Goal: Task Accomplishment & Management: Manage account settings

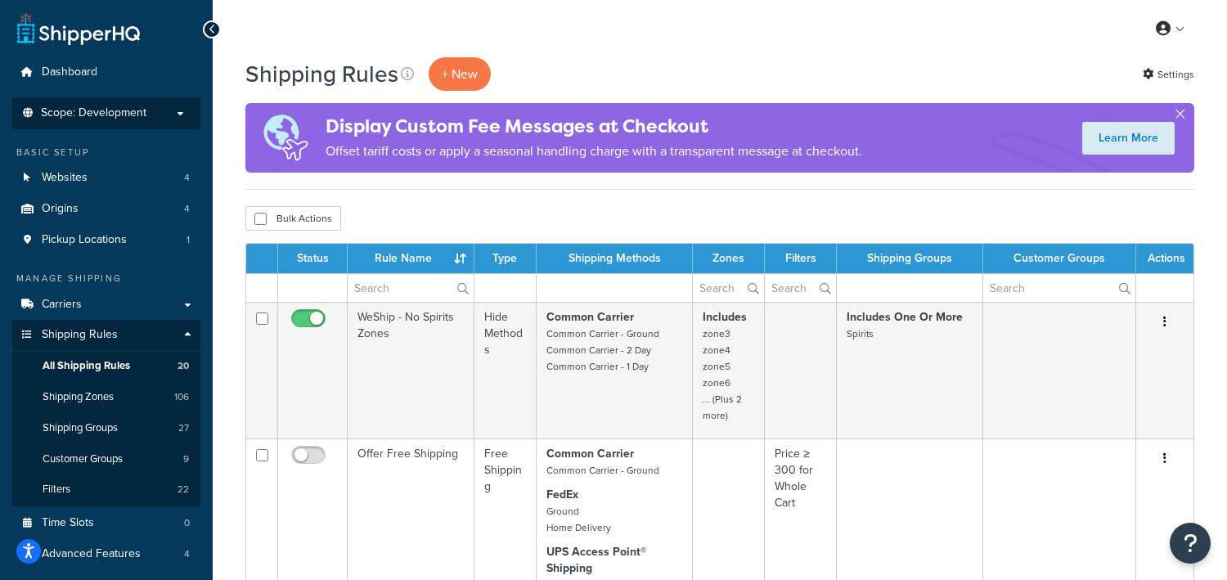
click at [115, 116] on span "Scope: Development" at bounding box center [94, 113] width 106 height 14
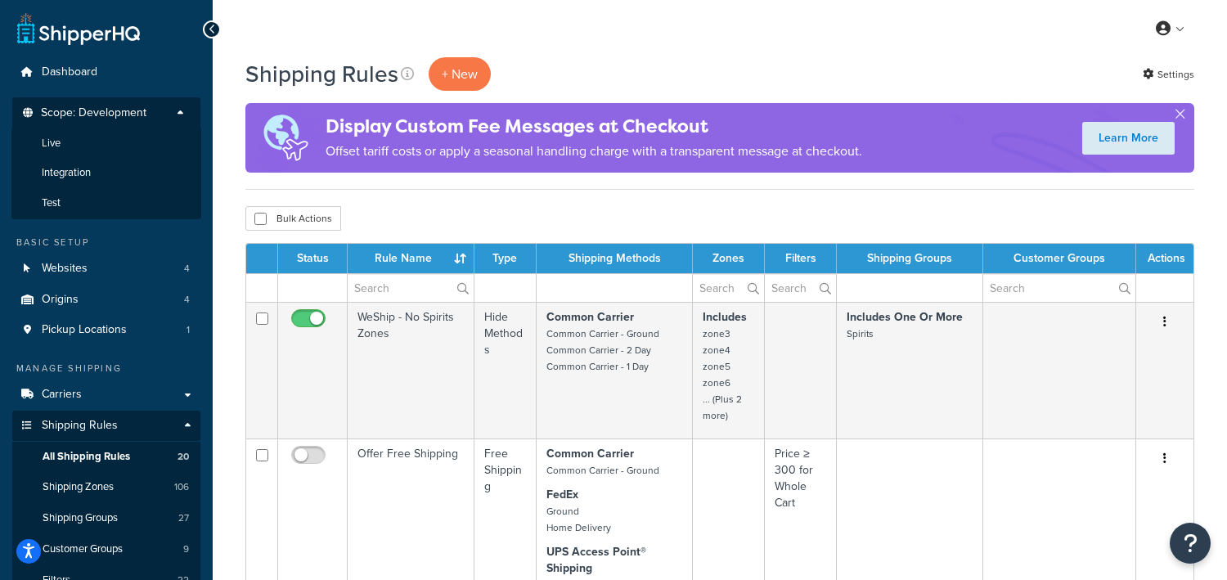
click at [663, 34] on div "My Profile Billing Global Settings Contact Us Logout" at bounding box center [720, 28] width 1015 height 57
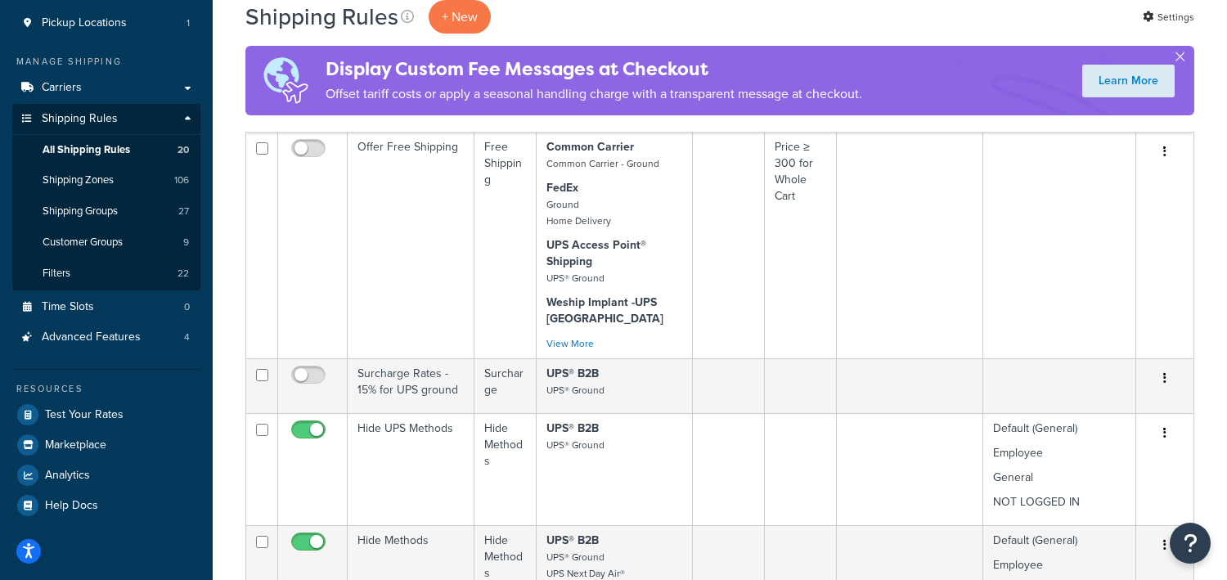
scroll to position [408, 0]
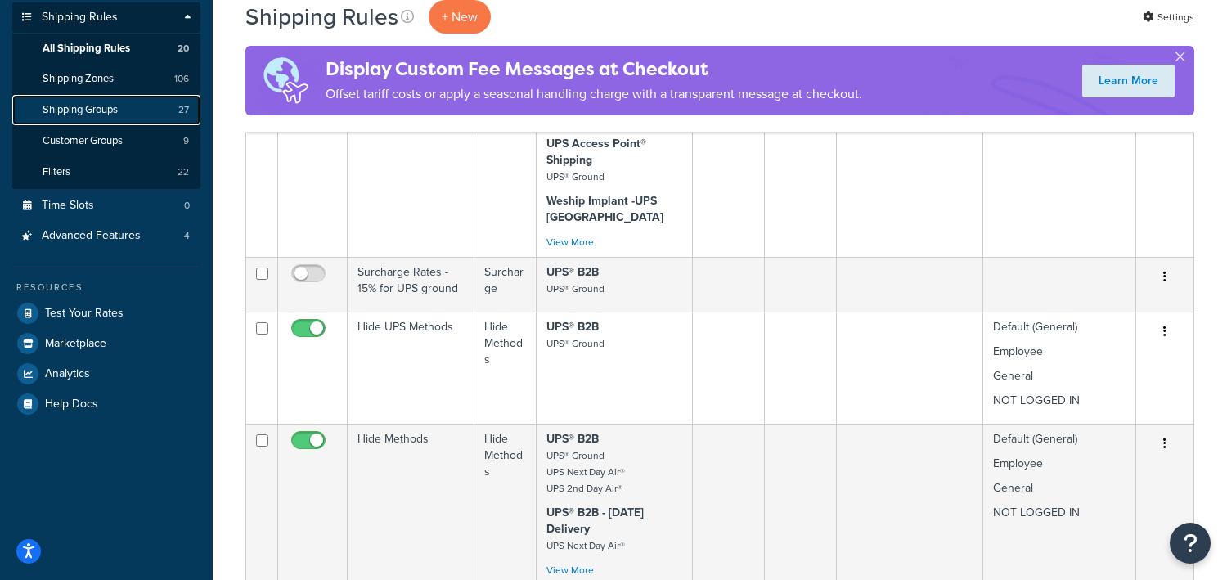
click at [73, 109] on span "Shipping Groups" at bounding box center [80, 110] width 75 height 14
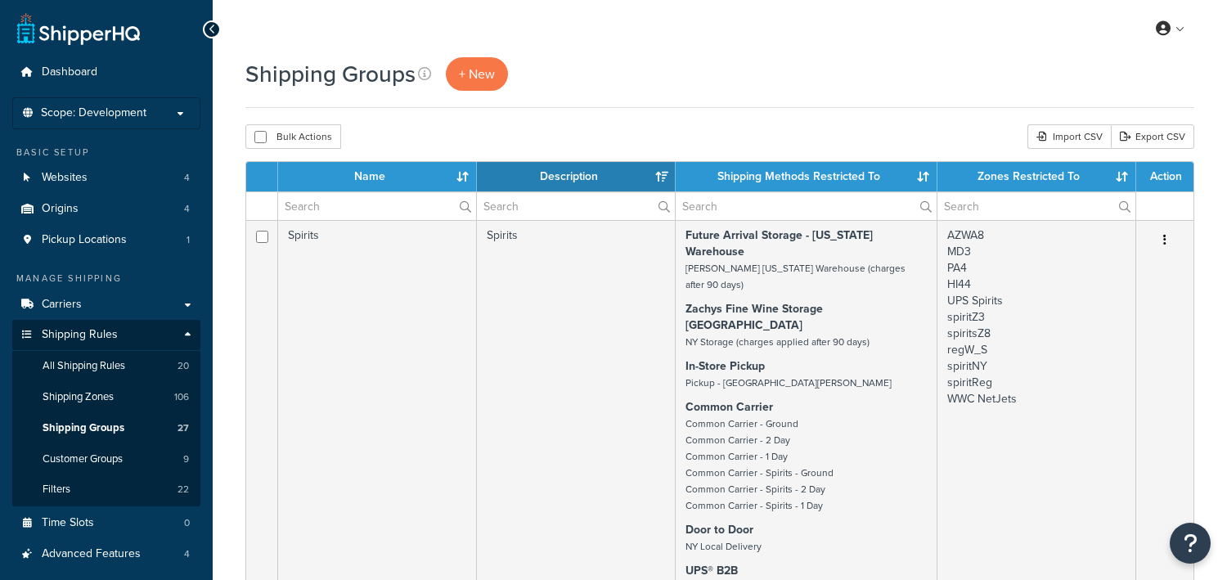
select select "15"
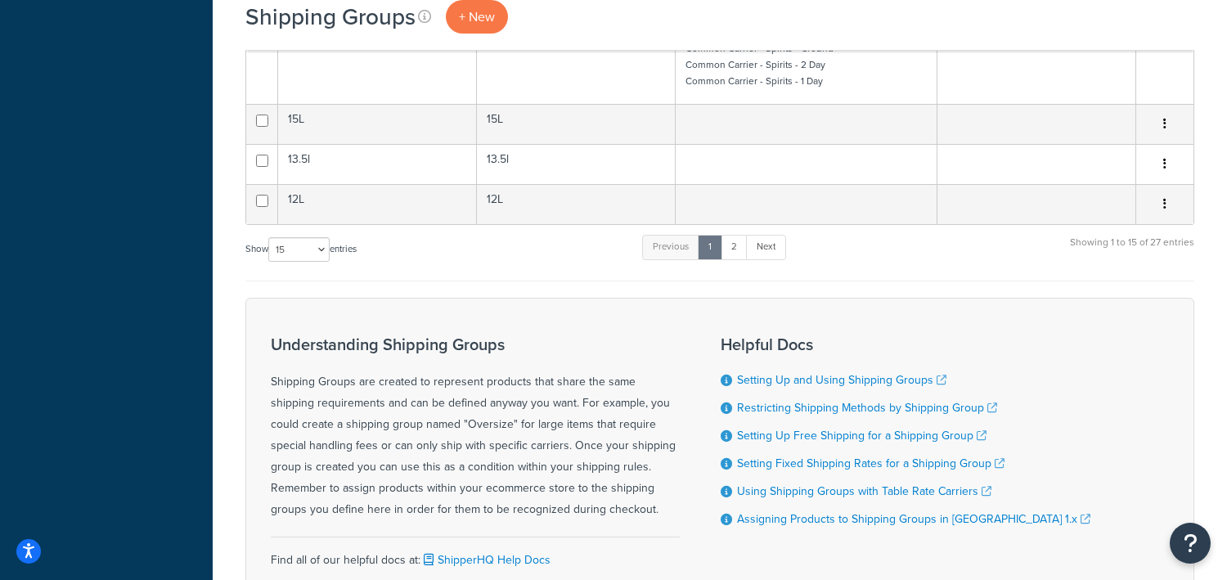
scroll to position [1329, 0]
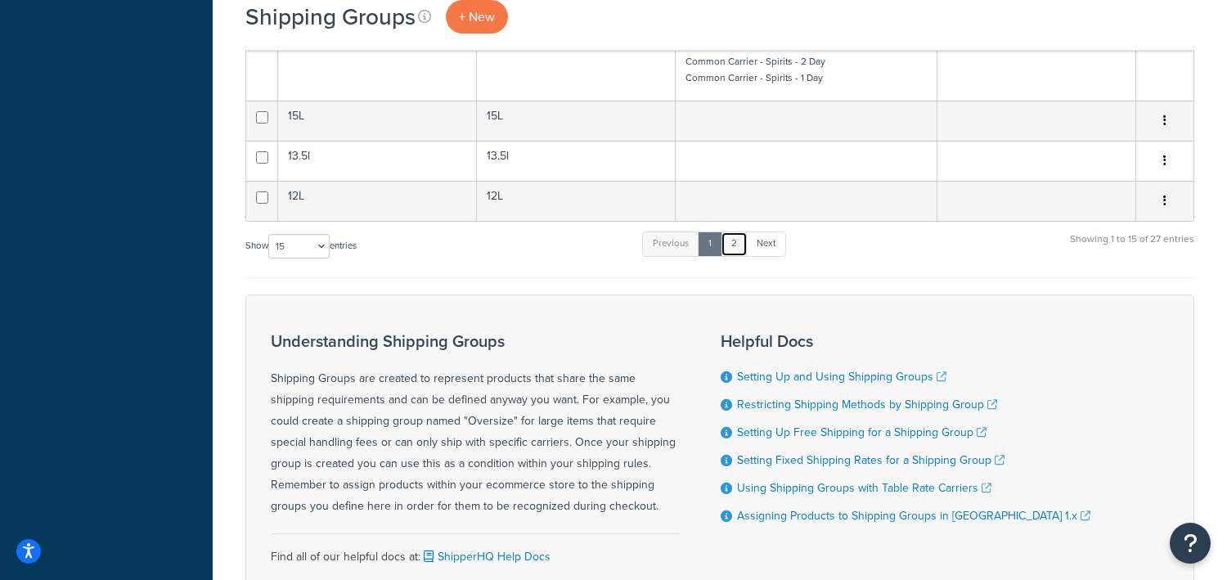
click at [732, 232] on link "2" at bounding box center [734, 244] width 27 height 25
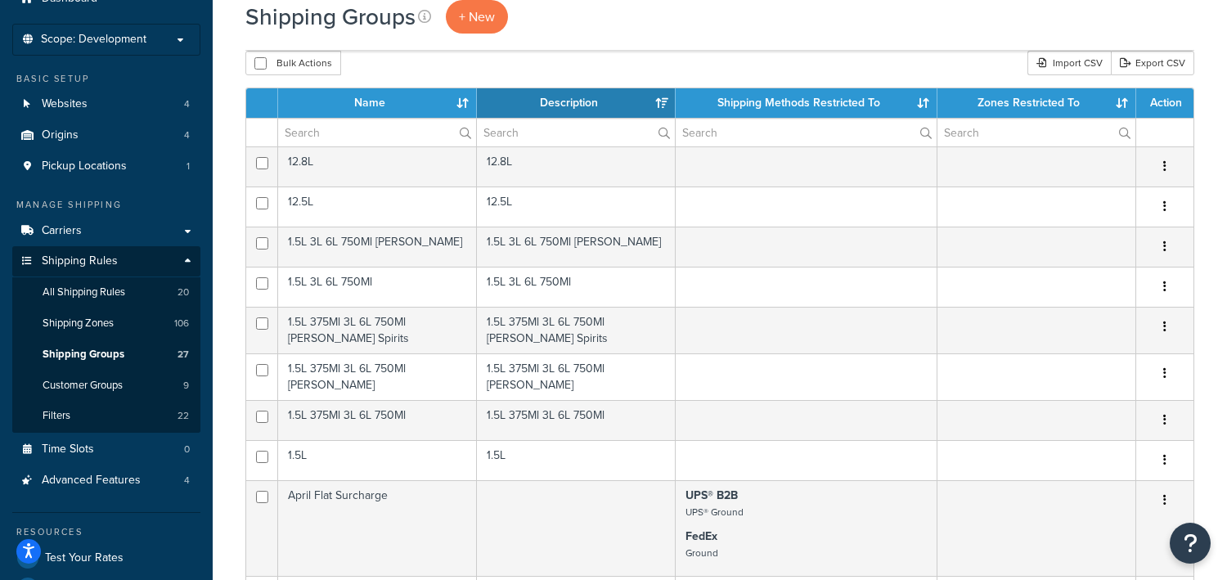
scroll to position [0, 0]
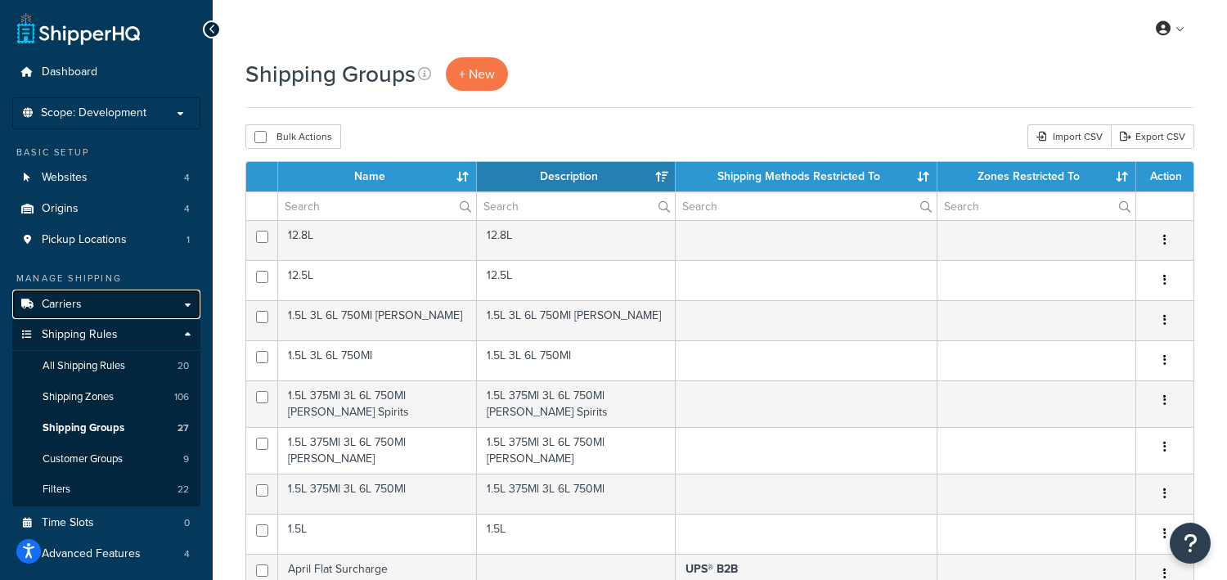
click at [59, 302] on span "Carriers" at bounding box center [62, 305] width 40 height 14
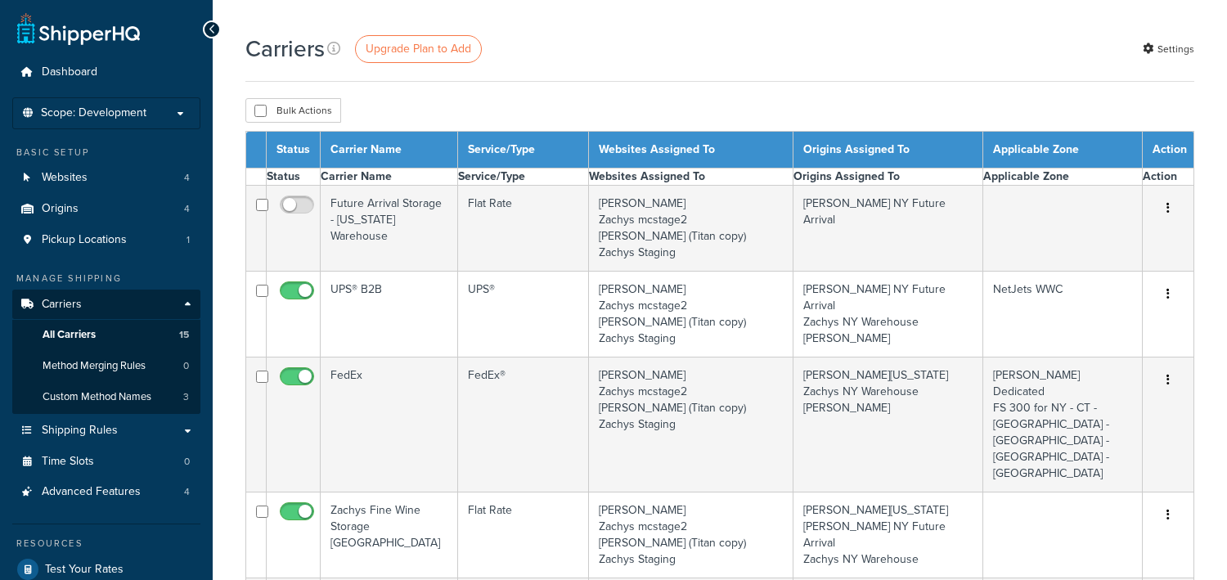
select select "15"
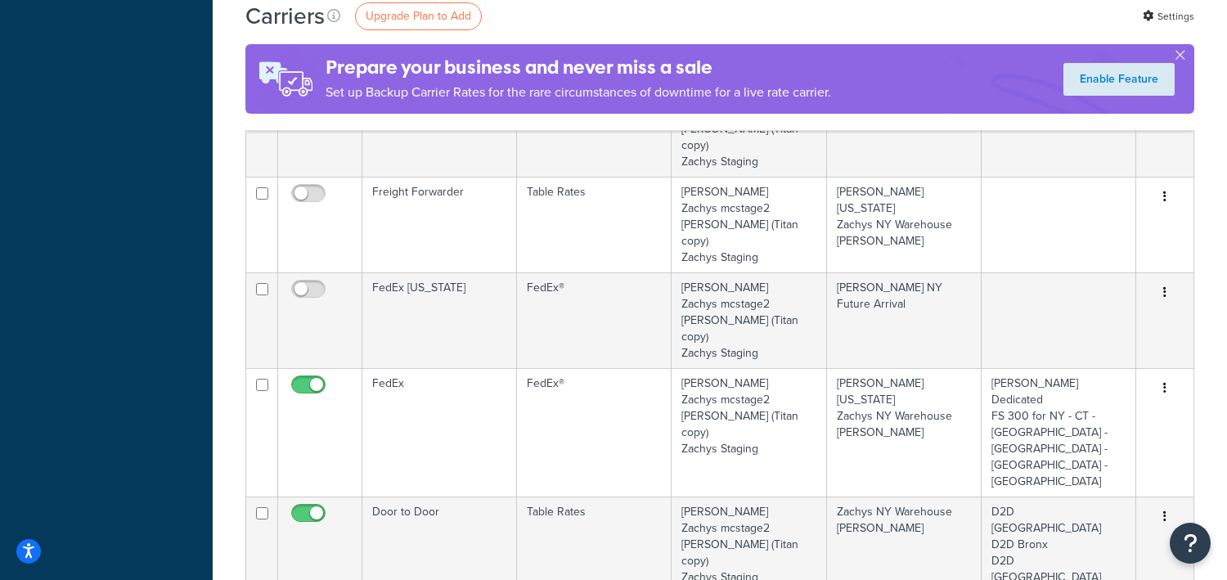
scroll to position [1227, 0]
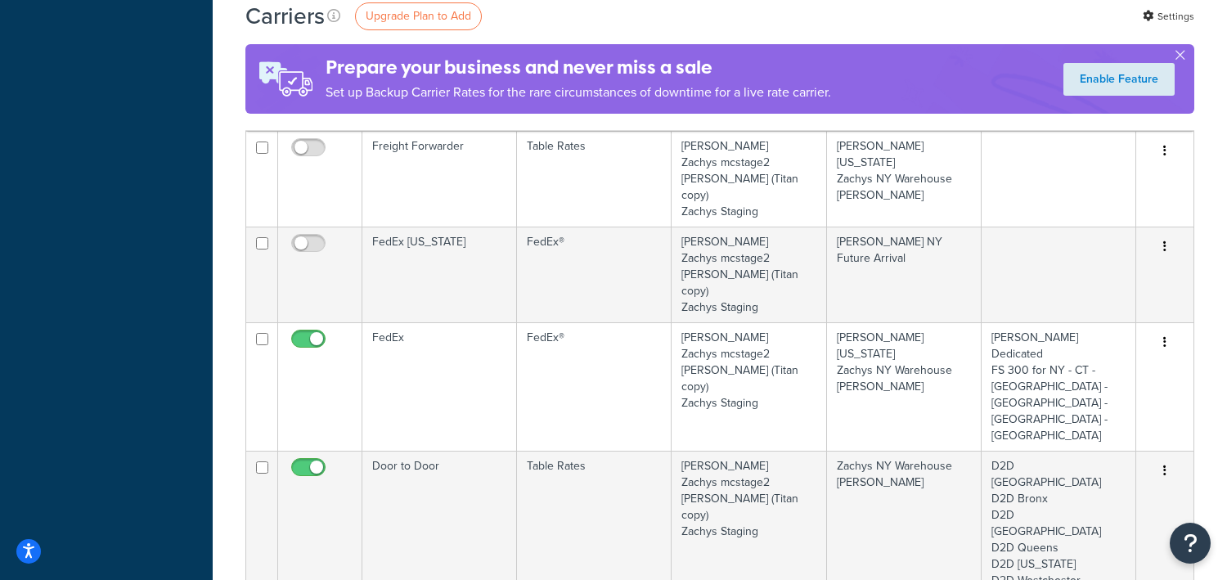
click at [1075, 499] on link "Edit" at bounding box center [1098, 496] width 129 height 34
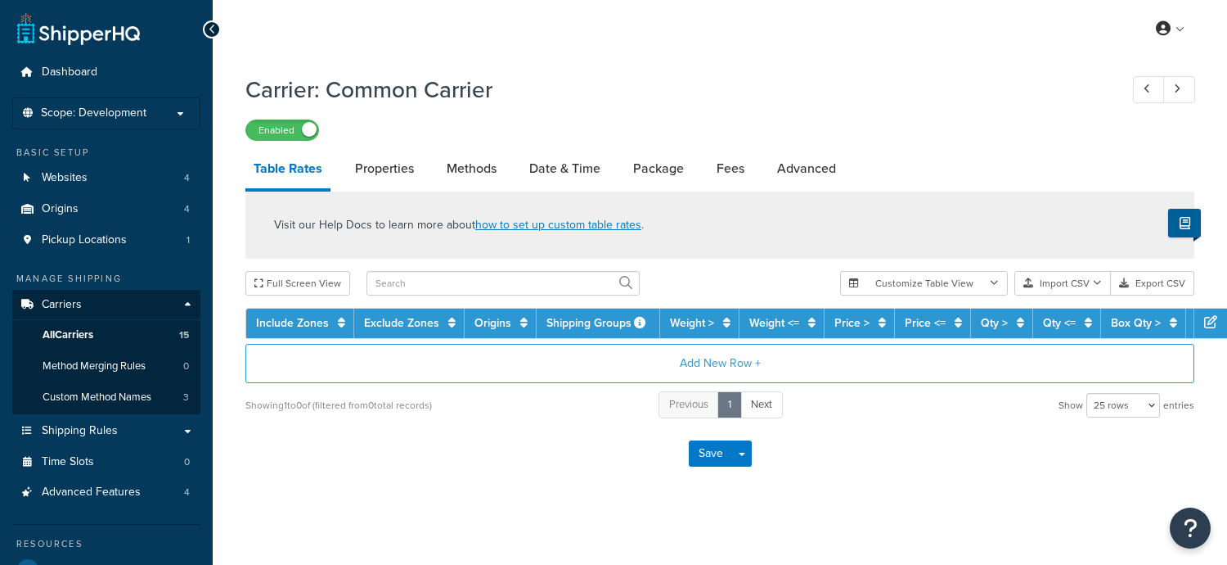
select select "25"
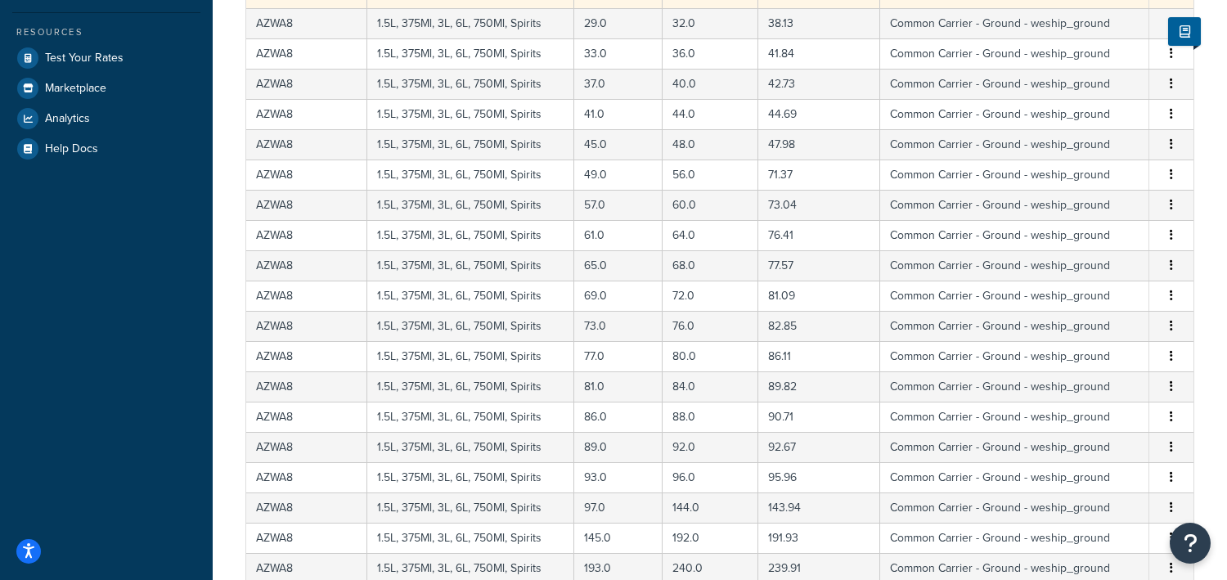
scroll to position [741, 0]
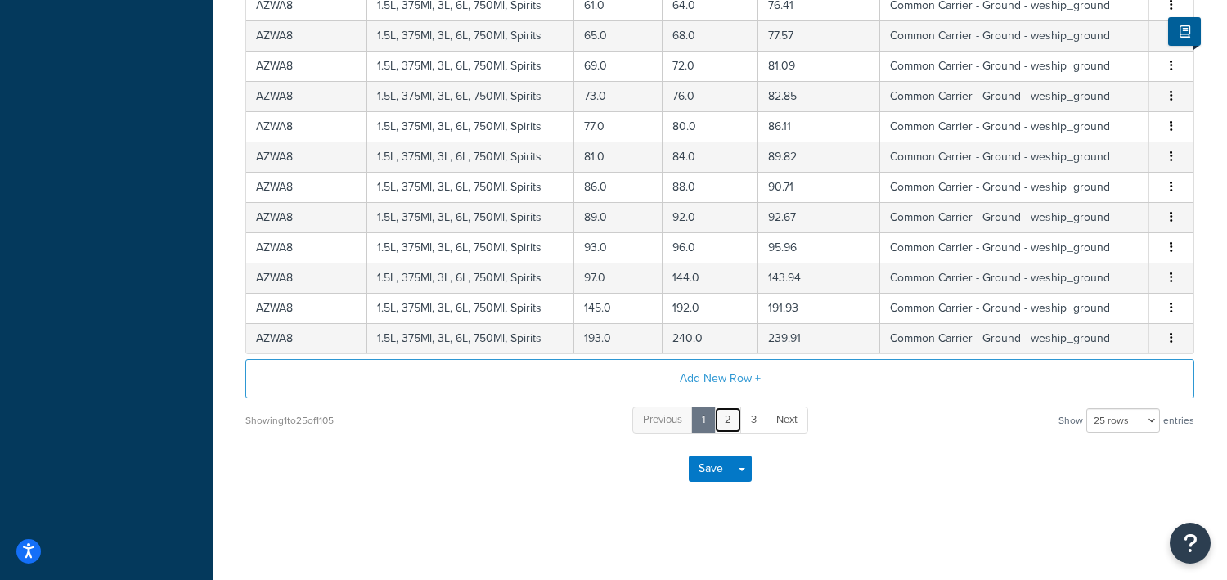
click at [726, 417] on link "2" at bounding box center [728, 420] width 28 height 27
click at [744, 415] on link "3" at bounding box center [741, 420] width 27 height 27
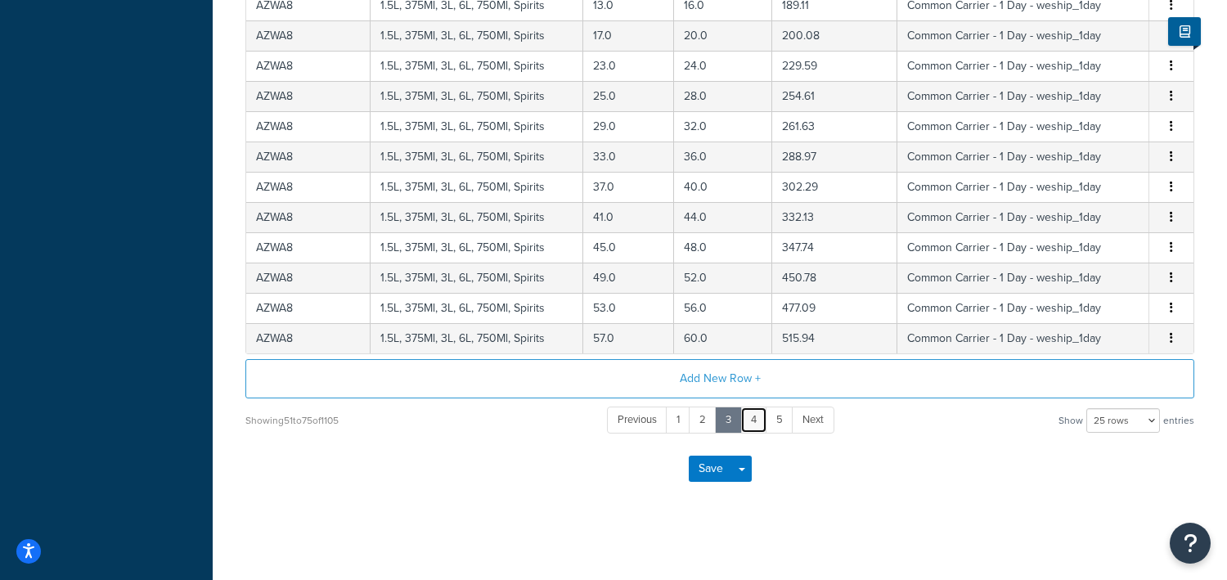
click at [753, 412] on link "4" at bounding box center [754, 420] width 27 height 27
click at [757, 415] on link "5" at bounding box center [755, 420] width 28 height 27
click at [750, 413] on link "6" at bounding box center [755, 420] width 28 height 27
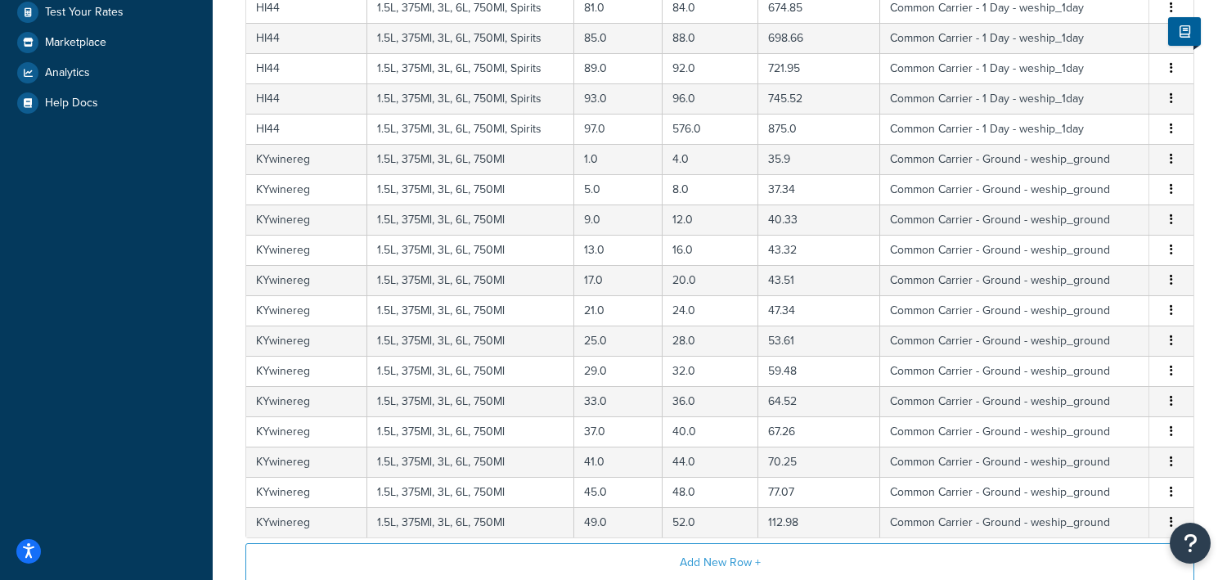
scroll to position [639, 0]
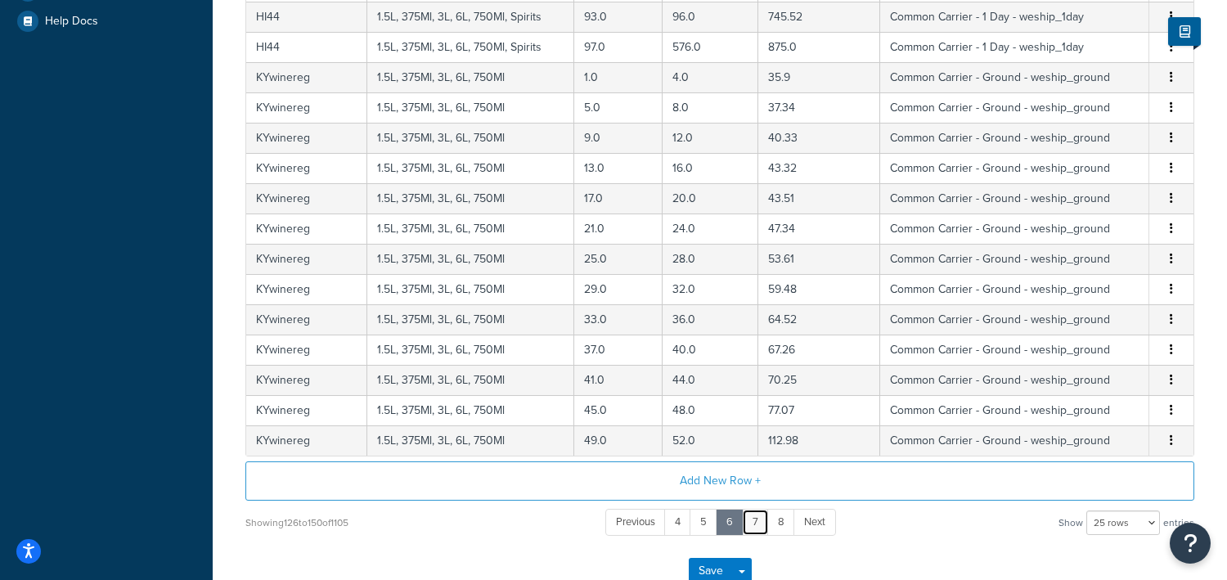
click at [753, 518] on link "7" at bounding box center [755, 522] width 27 height 27
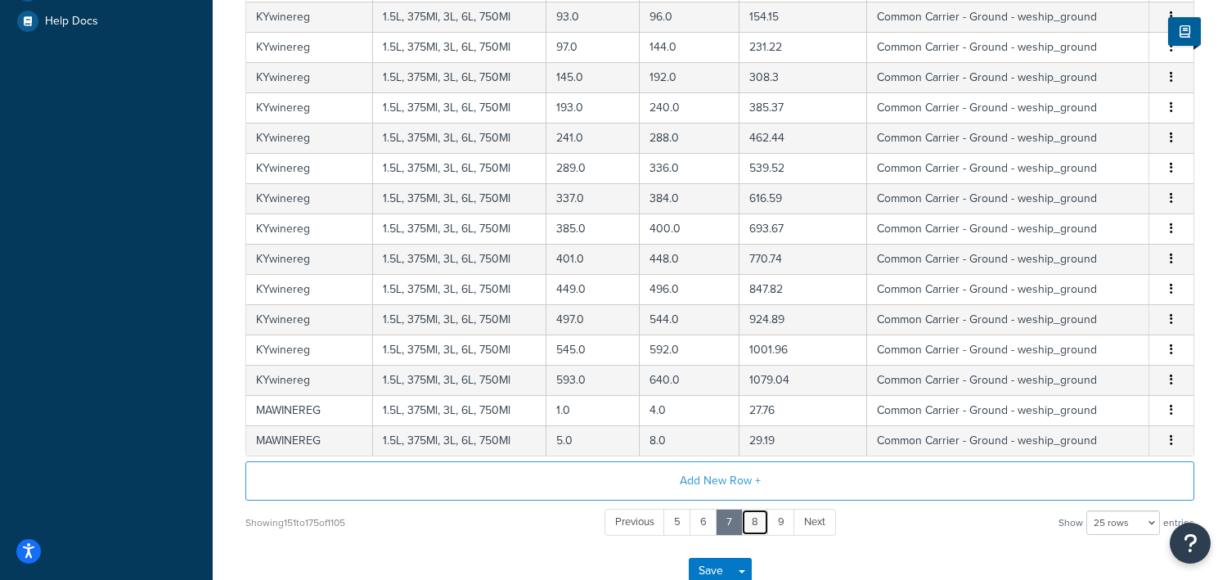
click at [759, 516] on link "8" at bounding box center [755, 522] width 28 height 27
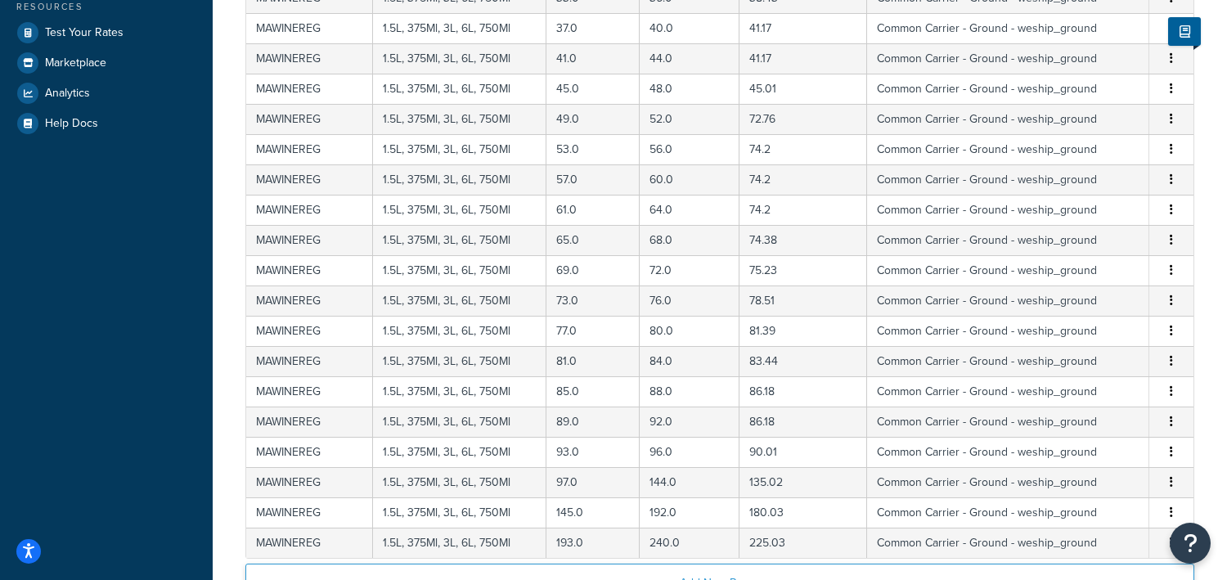
scroll to position [741, 0]
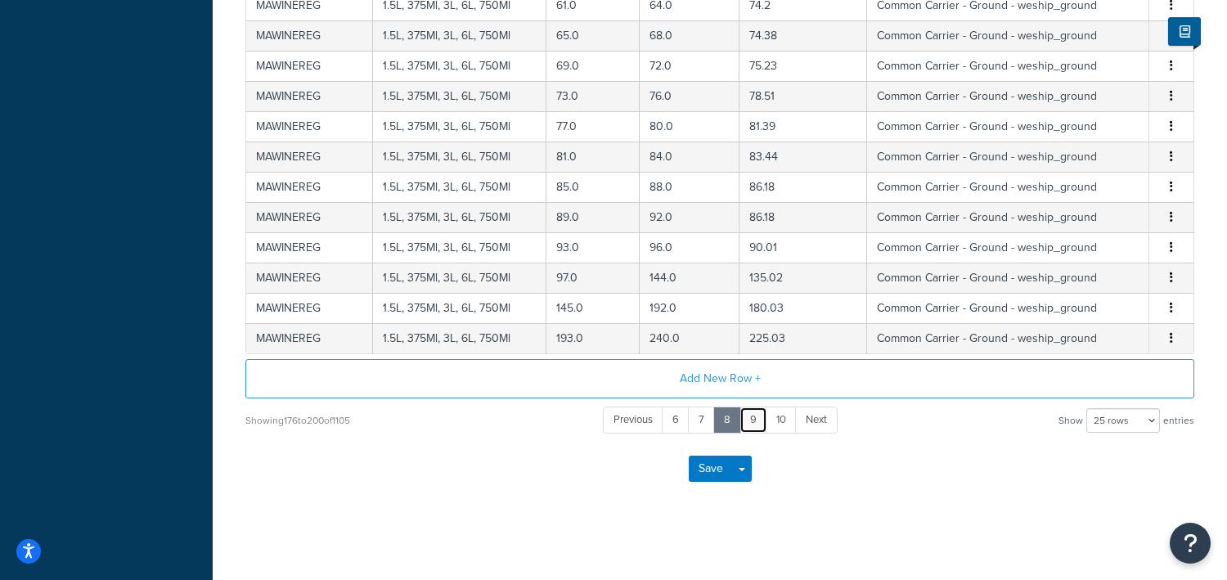
click at [753, 423] on link "9" at bounding box center [754, 420] width 28 height 27
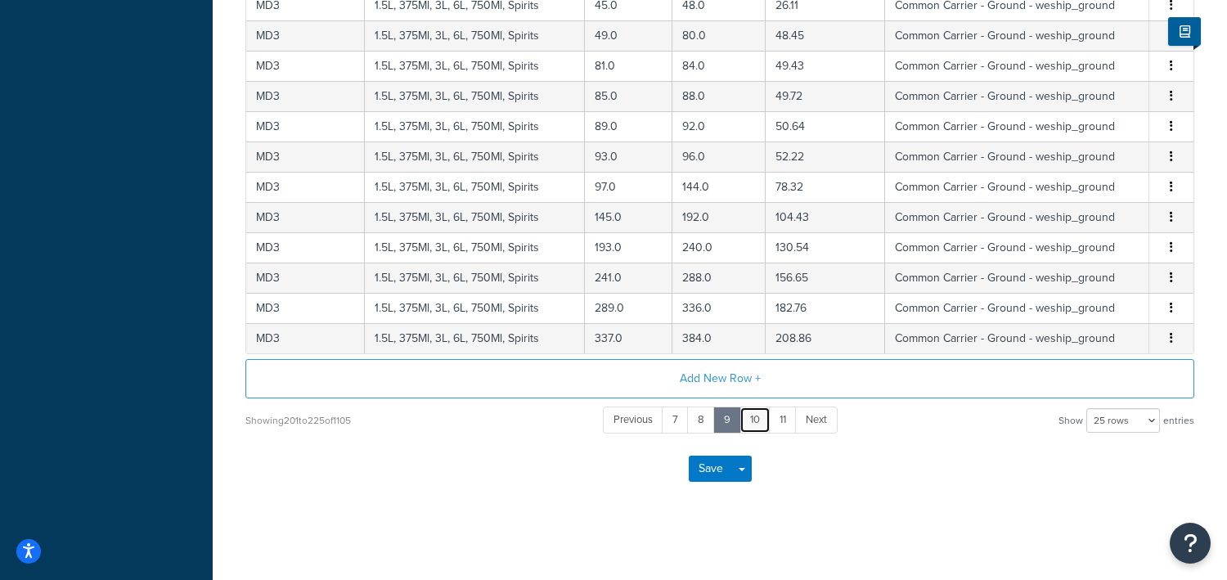
click at [754, 419] on link "10" at bounding box center [755, 420] width 31 height 27
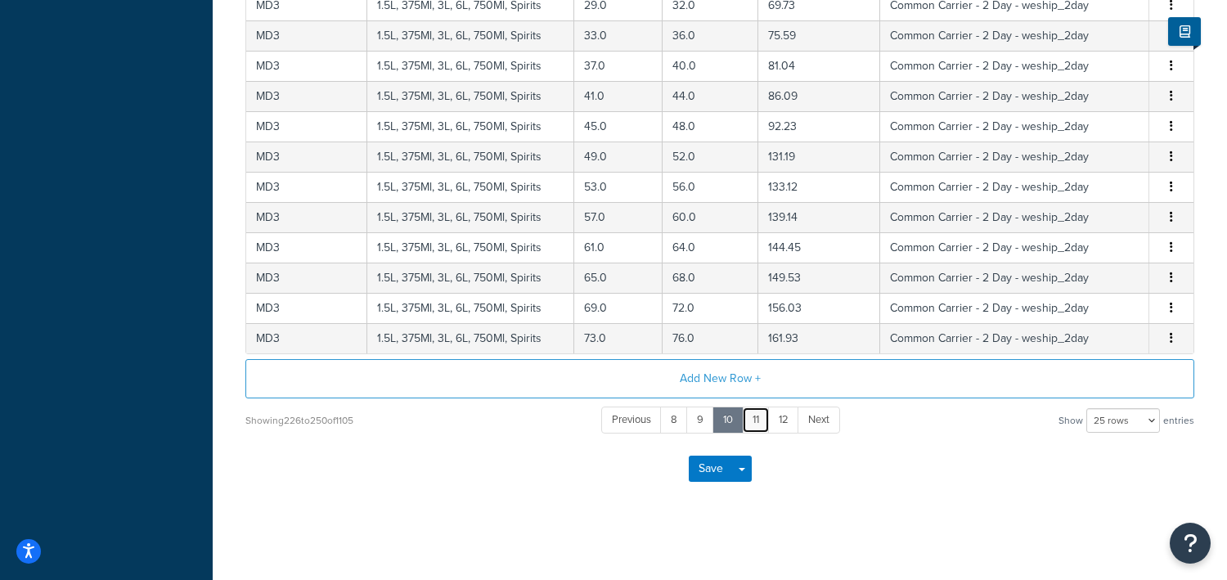
click at [752, 420] on link "11" at bounding box center [756, 420] width 28 height 27
click at [758, 418] on link "12" at bounding box center [756, 420] width 31 height 27
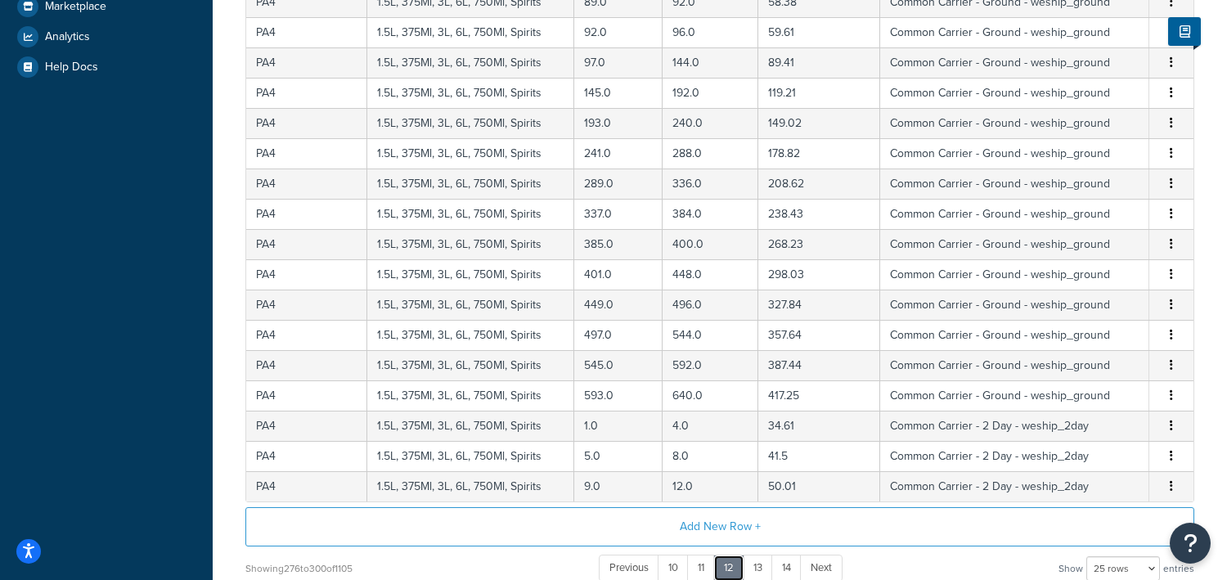
scroll to position [639, 0]
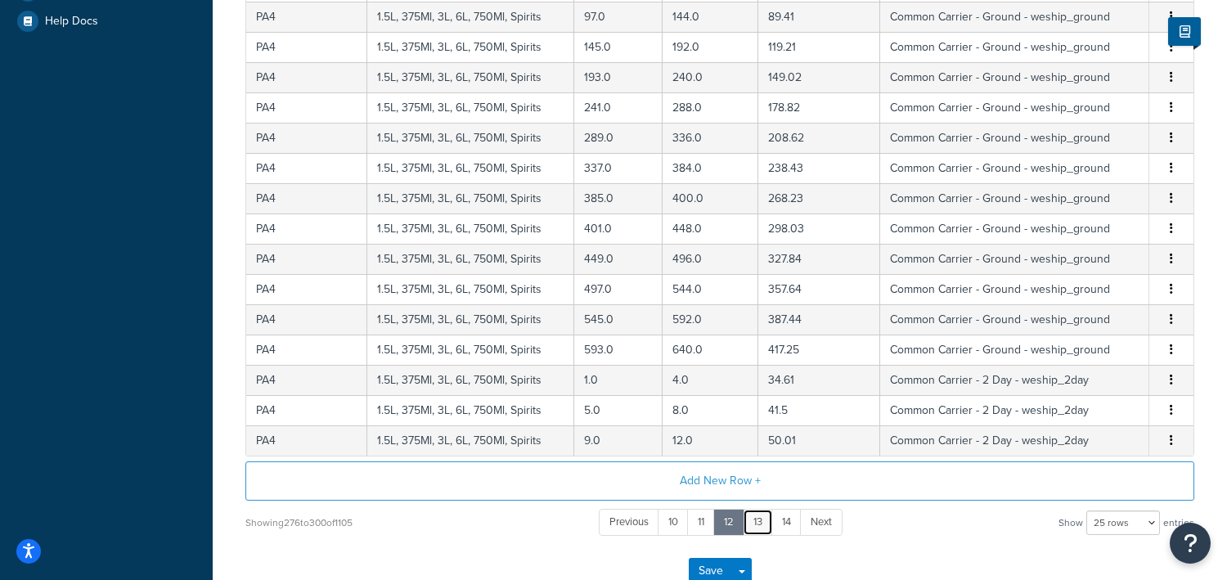
click at [754, 515] on link "13" at bounding box center [758, 522] width 30 height 27
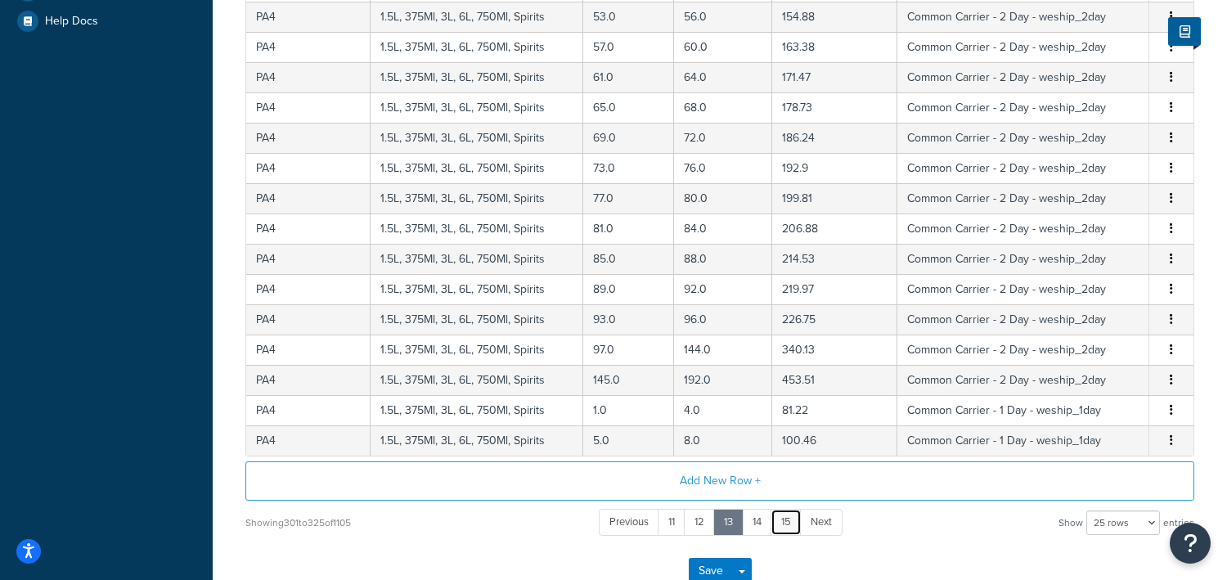
click at [786, 520] on link "15" at bounding box center [786, 522] width 31 height 27
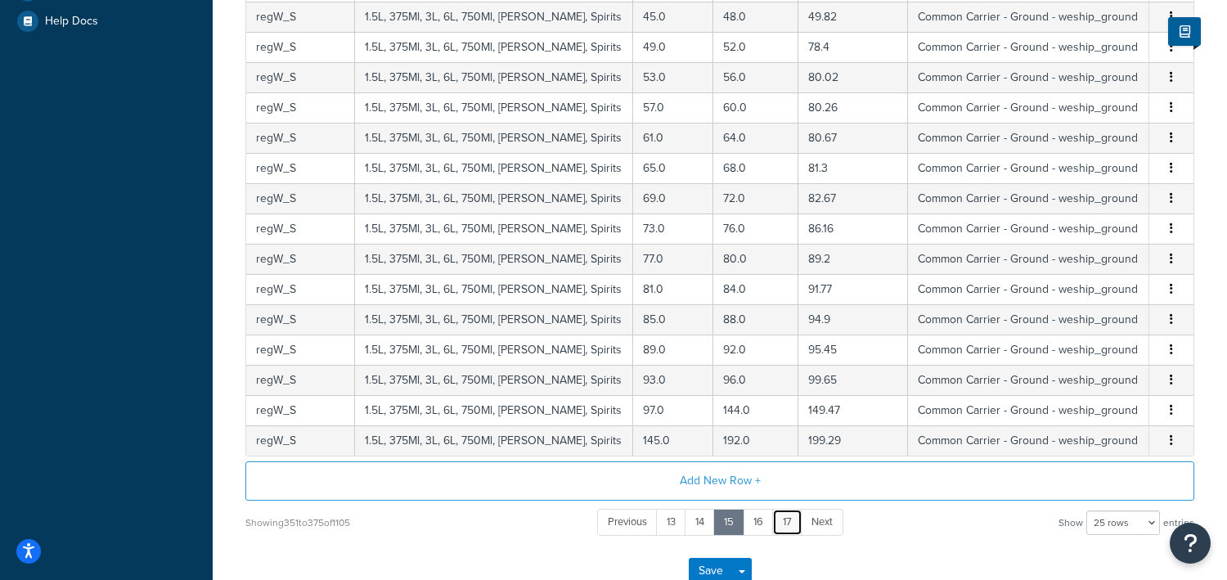
click at [786, 520] on link "17" at bounding box center [787, 522] width 30 height 27
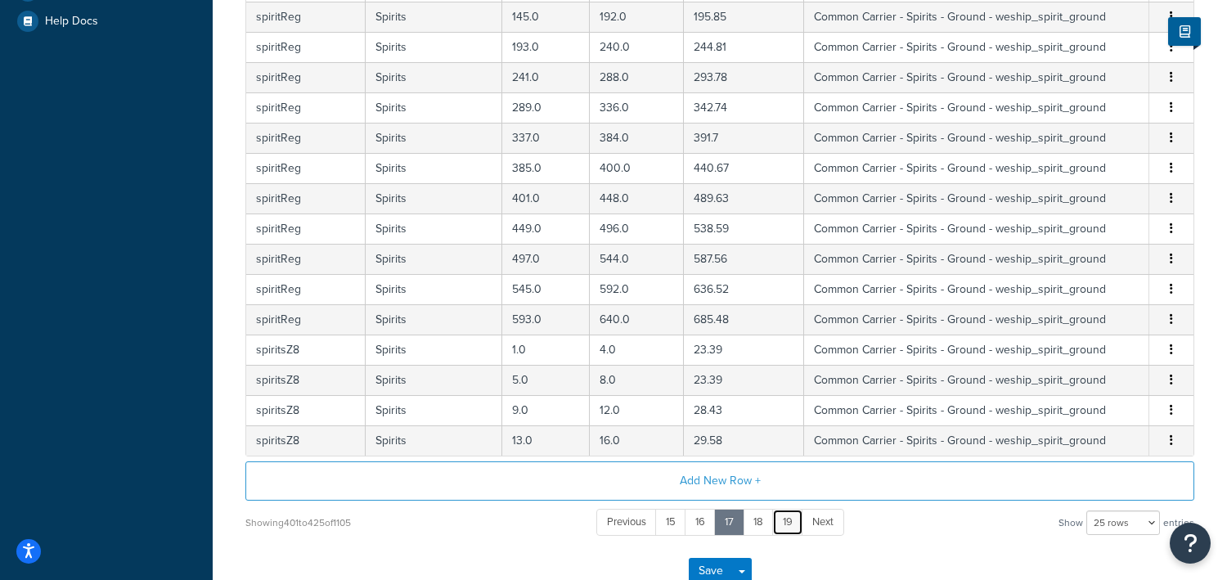
click at [786, 520] on link "19" at bounding box center [787, 522] width 31 height 27
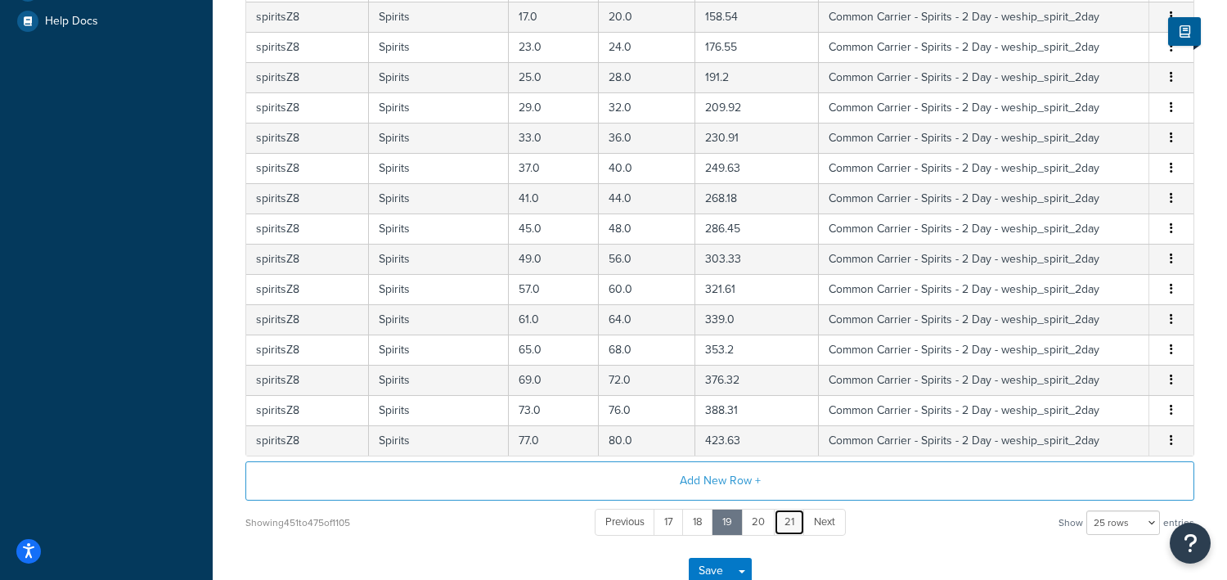
click at [786, 520] on link "21" at bounding box center [789, 522] width 31 height 27
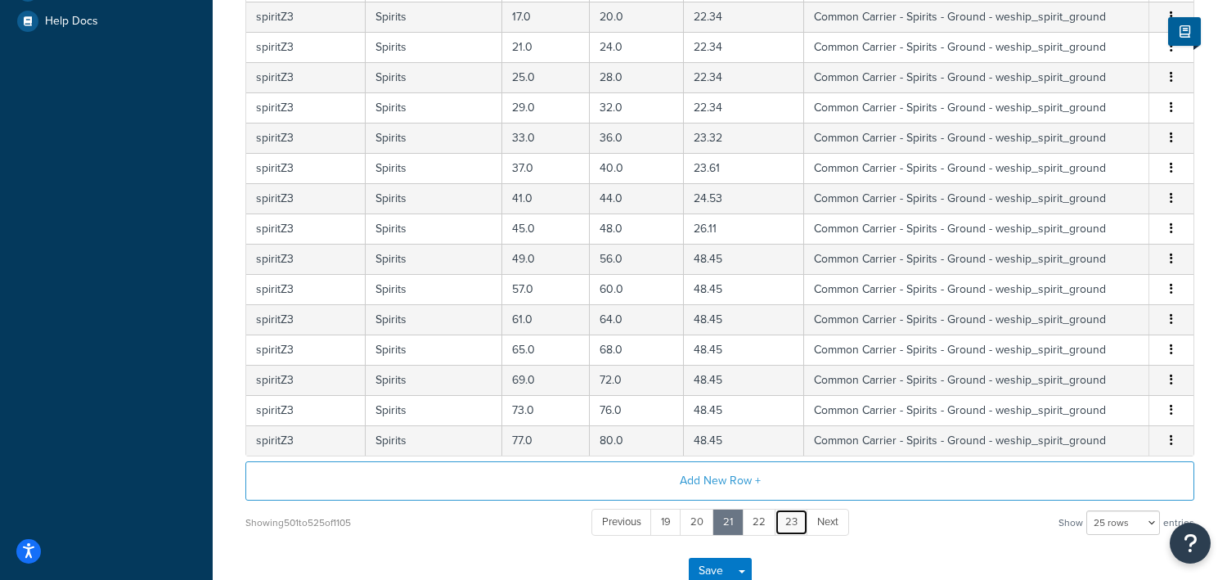
click at [786, 520] on link "23" at bounding box center [792, 522] width 34 height 27
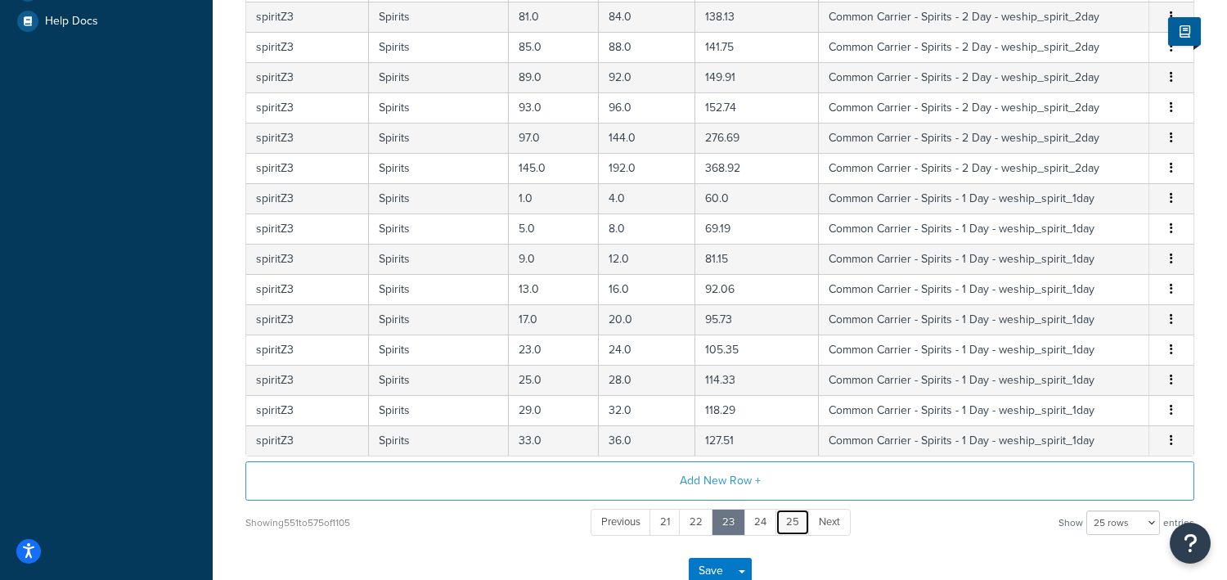
click at [786, 520] on link "25" at bounding box center [793, 522] width 34 height 27
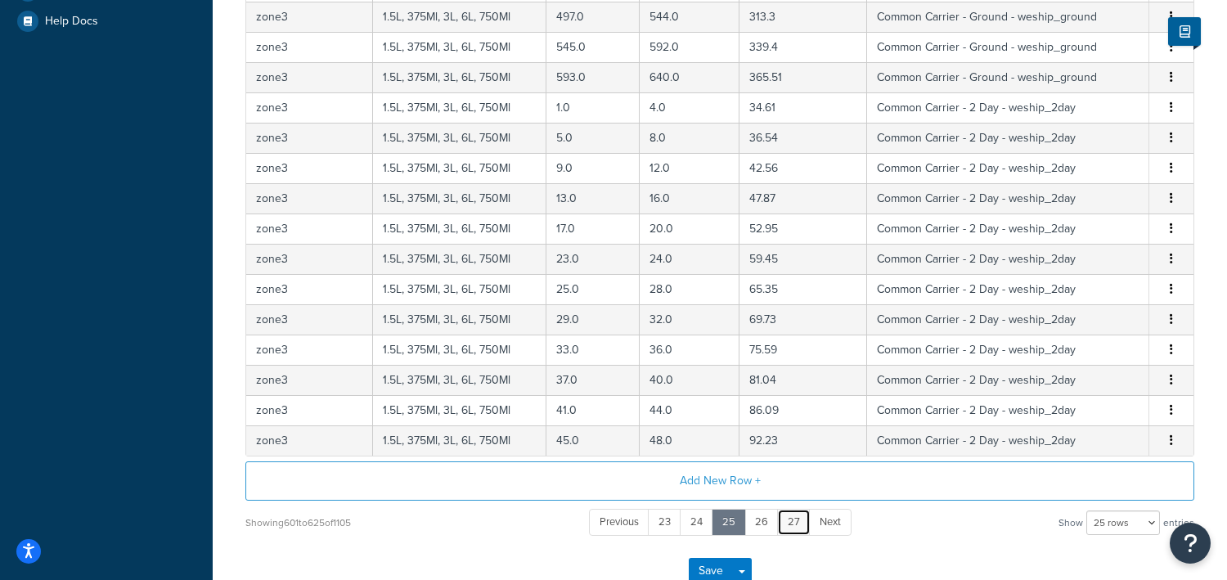
click at [786, 520] on link "27" at bounding box center [794, 522] width 34 height 27
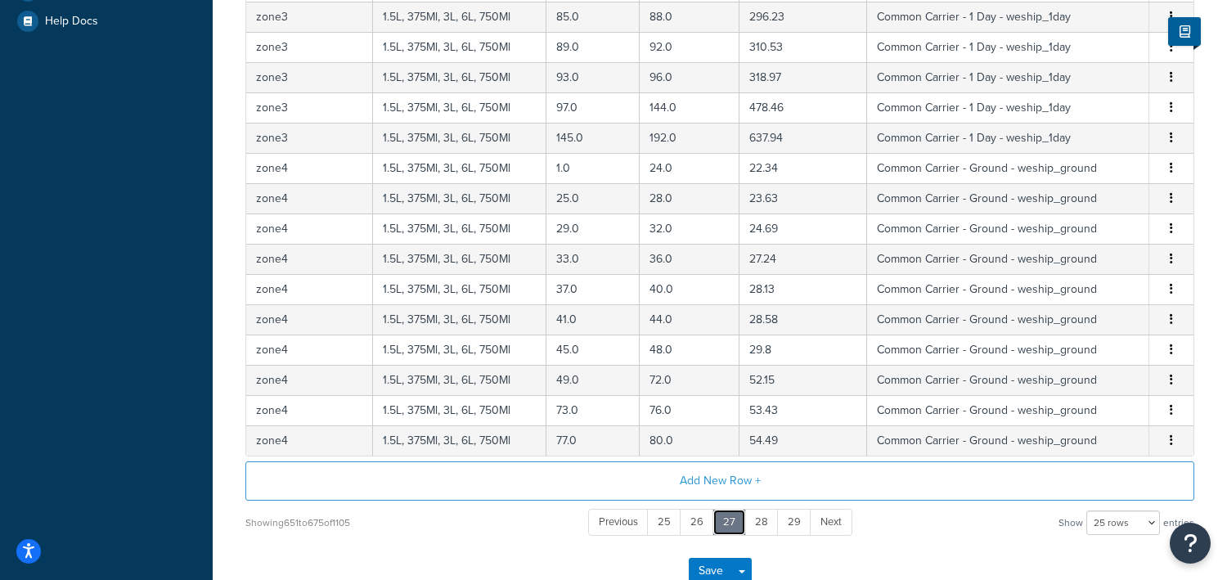
scroll to position [0, 0]
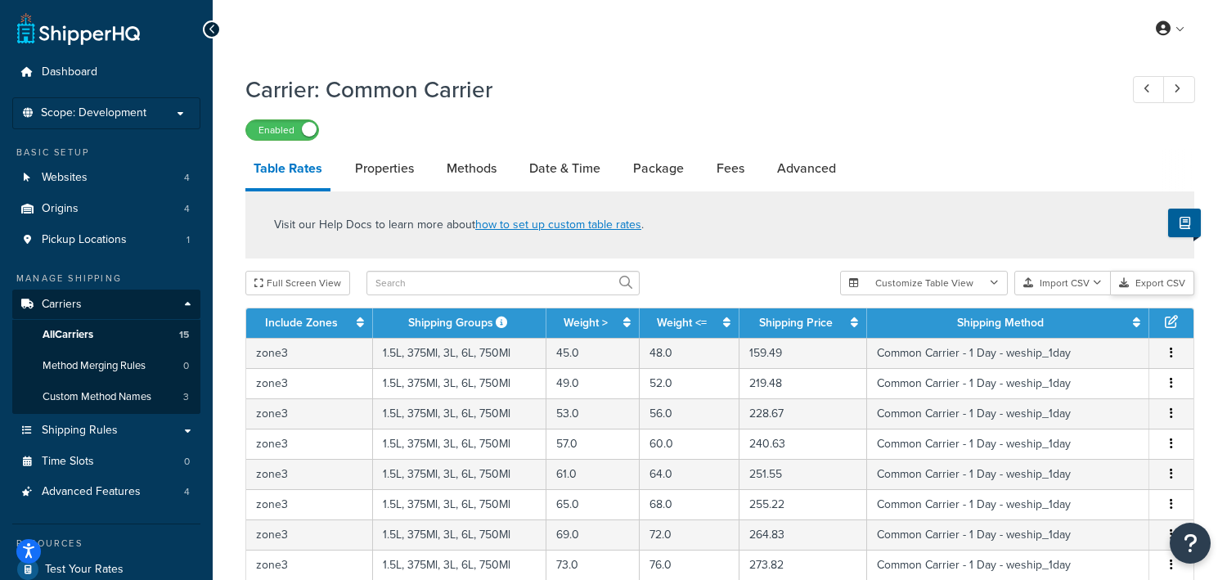
click at [1128, 280] on icon "button" at bounding box center [1124, 283] width 10 height 10
click at [85, 436] on span "Shipping Rules" at bounding box center [80, 431] width 76 height 14
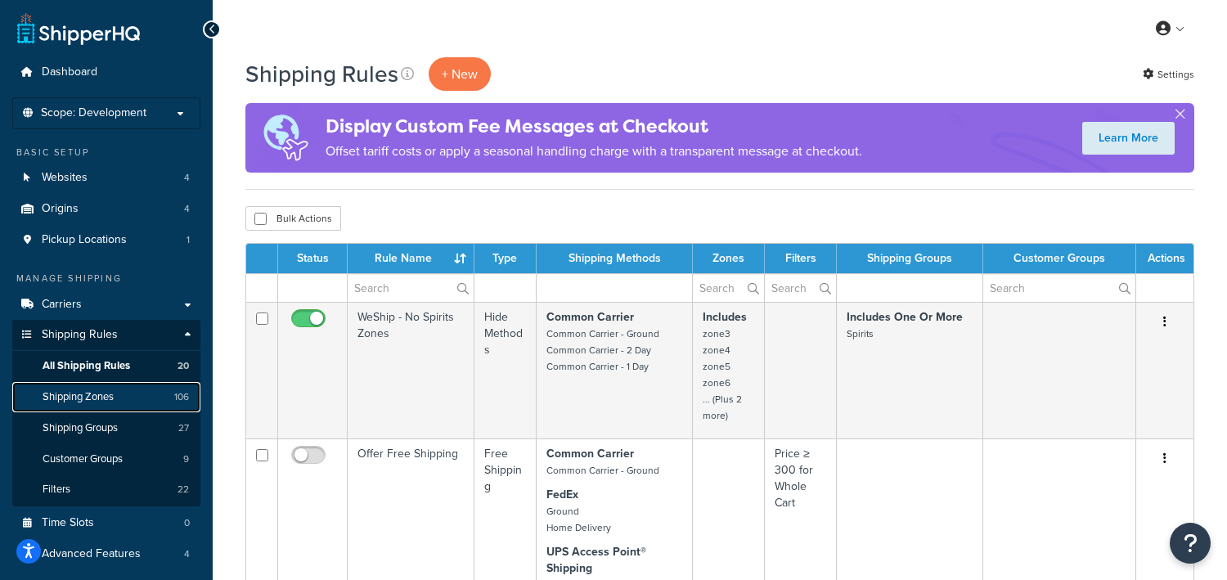
click at [47, 401] on span "Shipping Zones" at bounding box center [78, 397] width 71 height 14
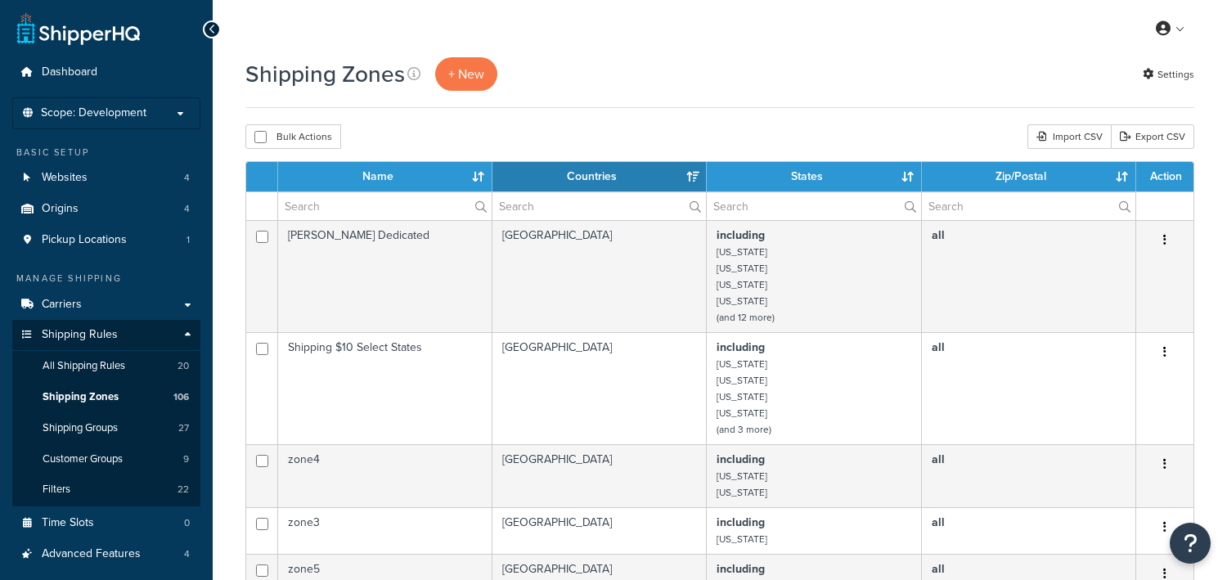
select select "15"
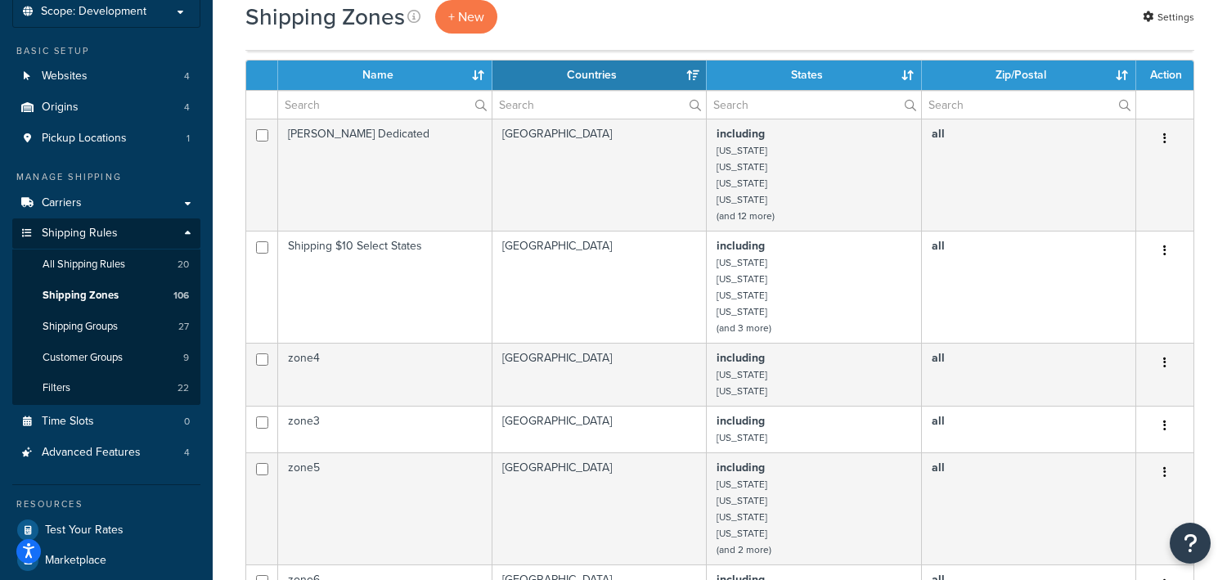
scroll to position [204, 0]
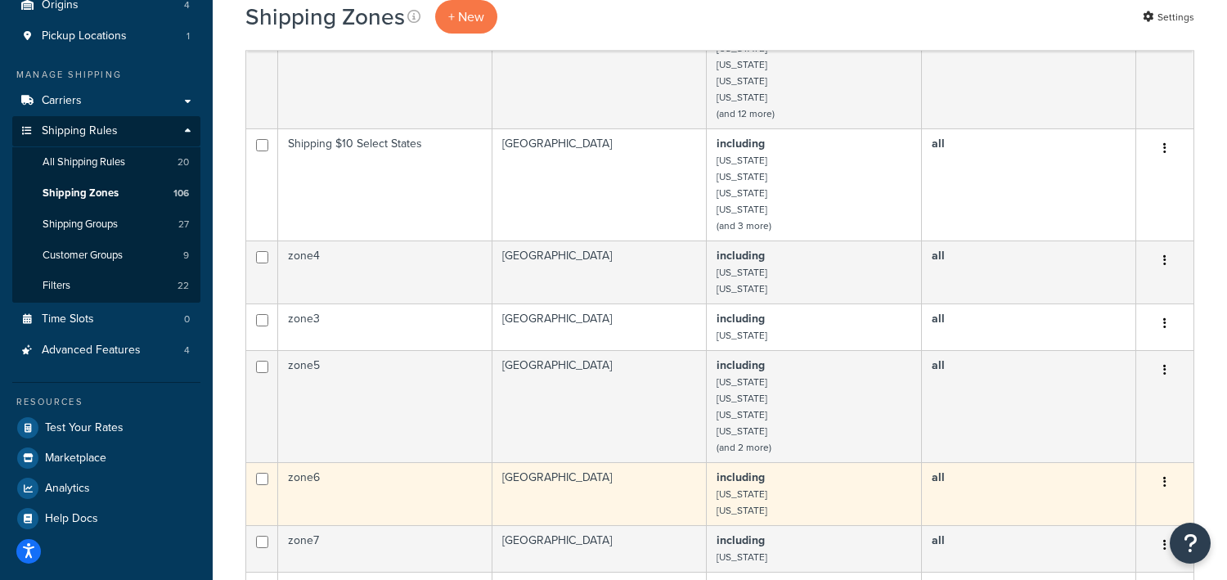
click at [1161, 479] on button "button" at bounding box center [1165, 483] width 23 height 26
click at [1072, 511] on link "Edit" at bounding box center [1098, 518] width 129 height 34
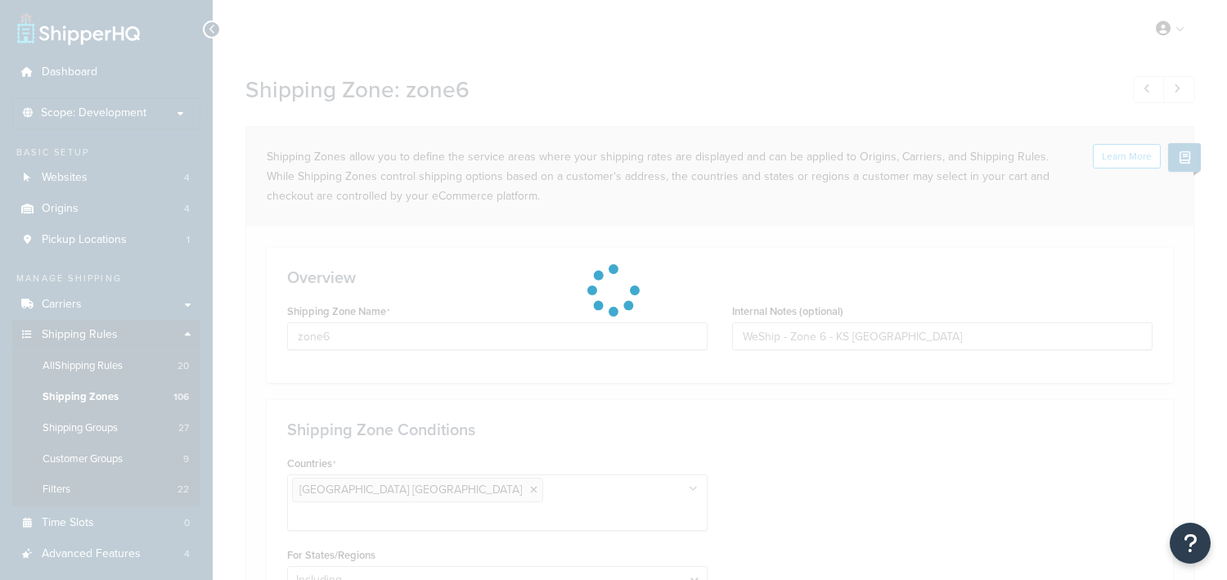
select select "including"
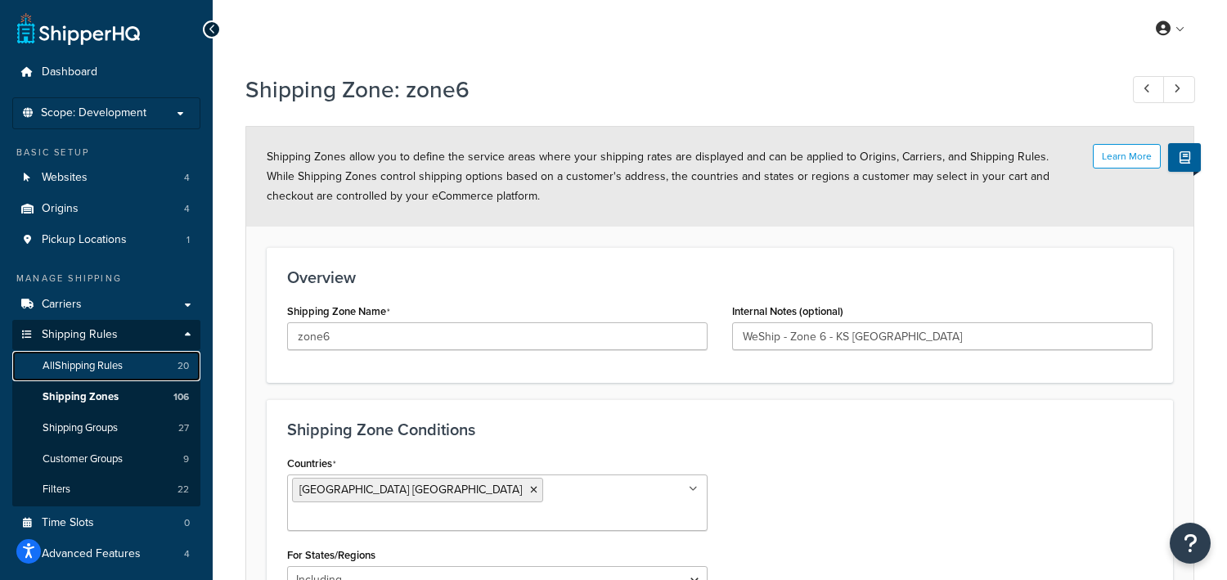
click at [88, 367] on span "All Shipping Rules" at bounding box center [83, 366] width 80 height 14
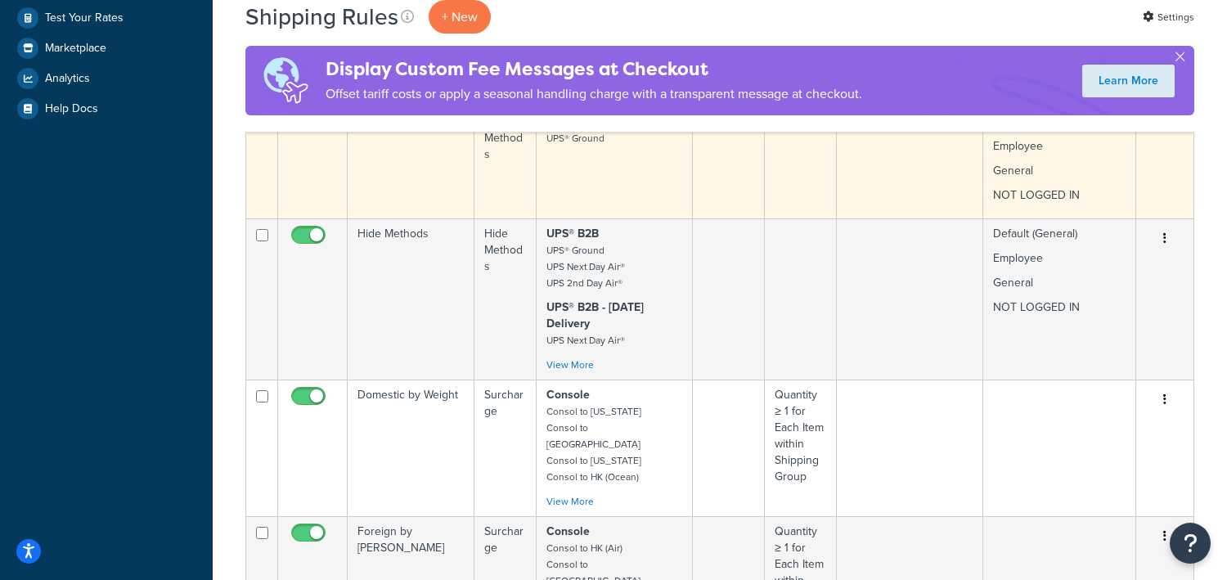
scroll to position [307, 0]
